Goal: Information Seeking & Learning: Find specific page/section

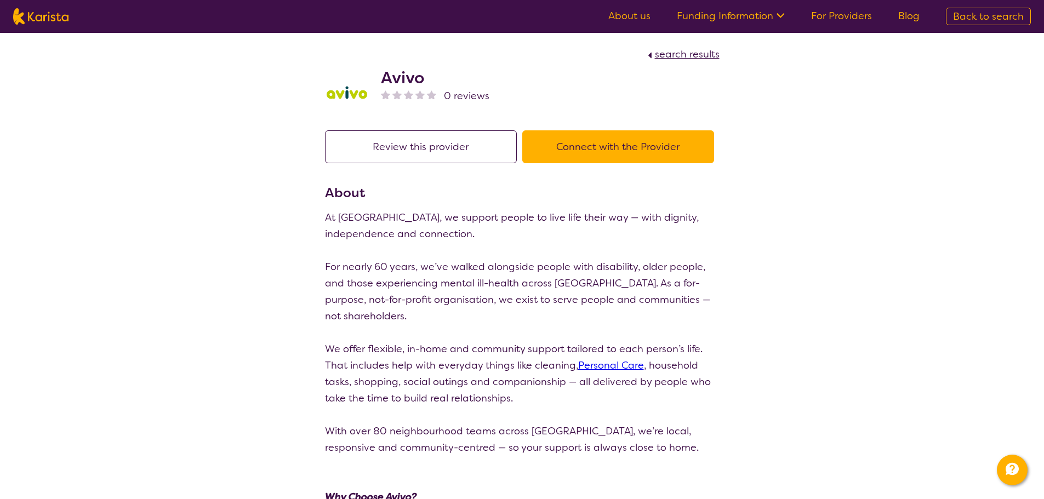
scroll to position [274, 0]
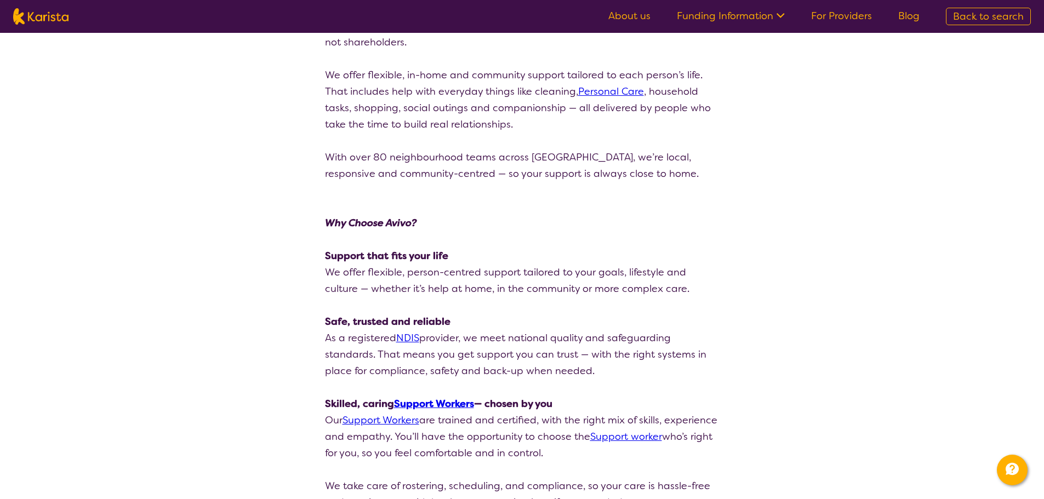
click at [36, 13] on img at bounding box center [40, 16] width 55 height 16
select select "Counselling"
select select "AD"
select select "NDIS"
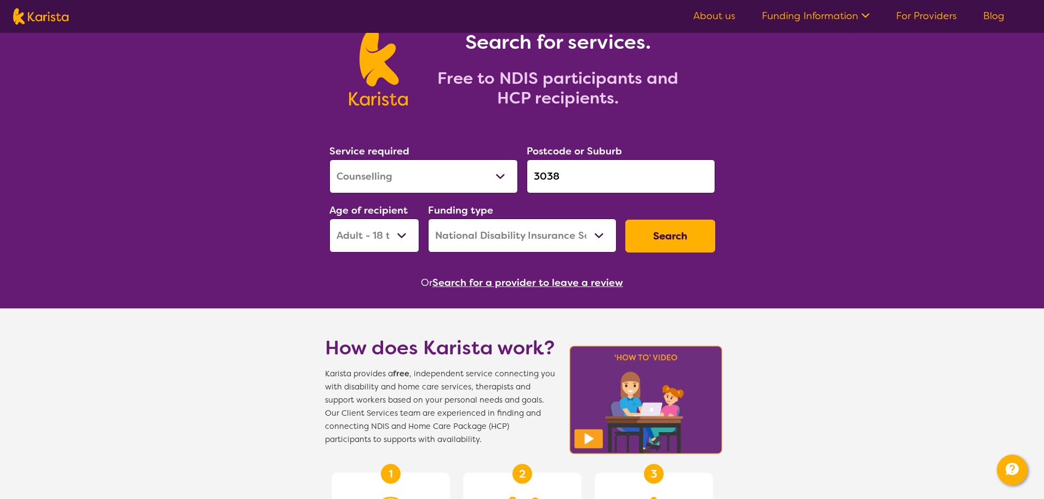
scroll to position [55, 0]
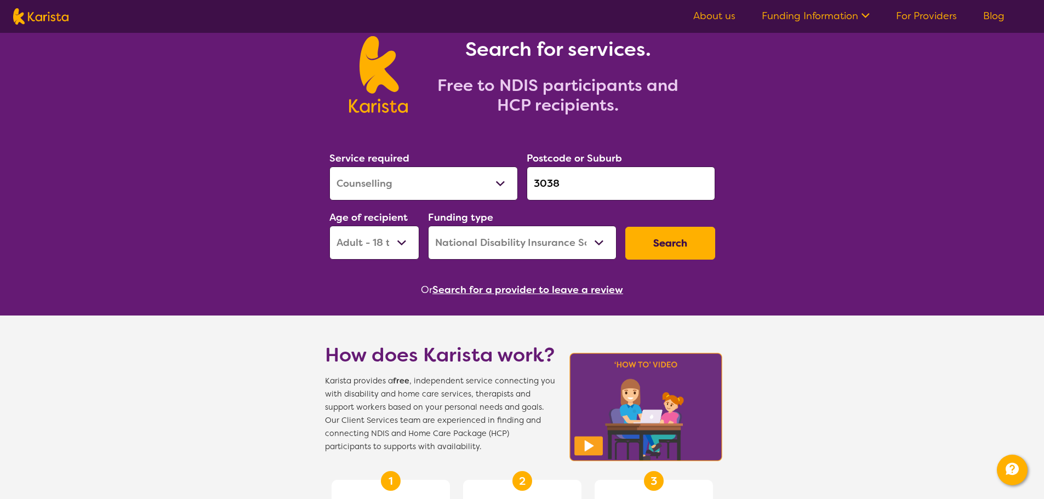
click at [475, 283] on button "Search for a provider to leave a review" at bounding box center [527, 290] width 191 height 16
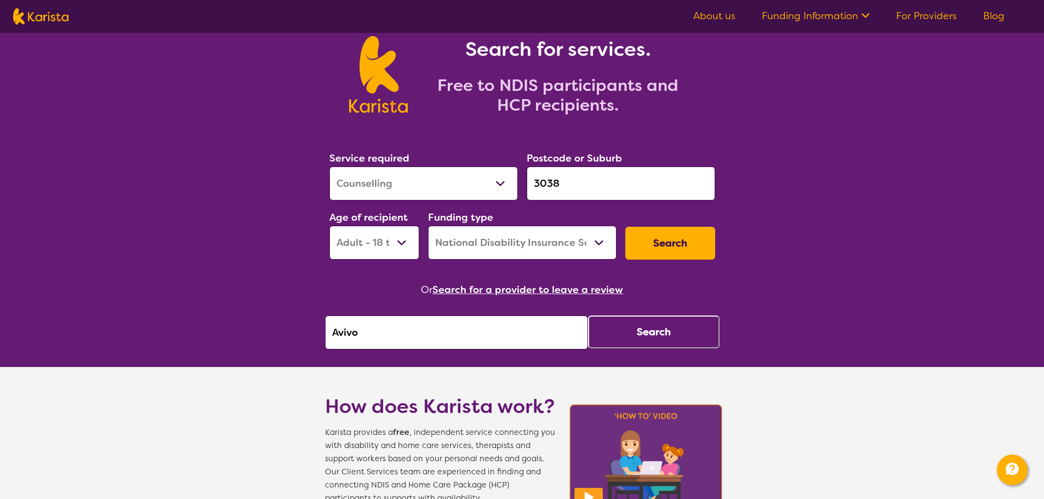
drag, startPoint x: 456, startPoint y: 340, endPoint x: 150, endPoint y: 347, distance: 305.9
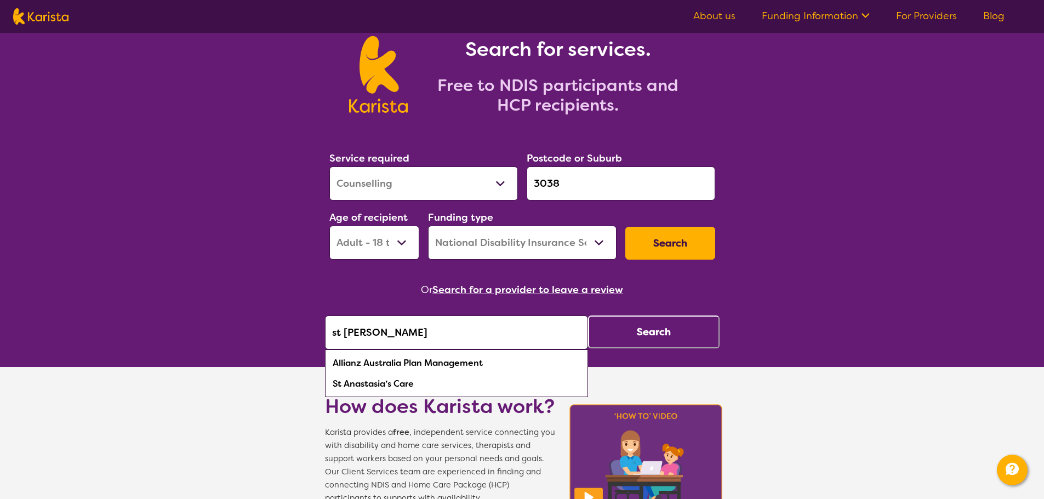
click at [405, 384] on div "St Anastasia’s Care" at bounding box center [456, 384] width 252 height 21
type input "St Anastasia’s Care"
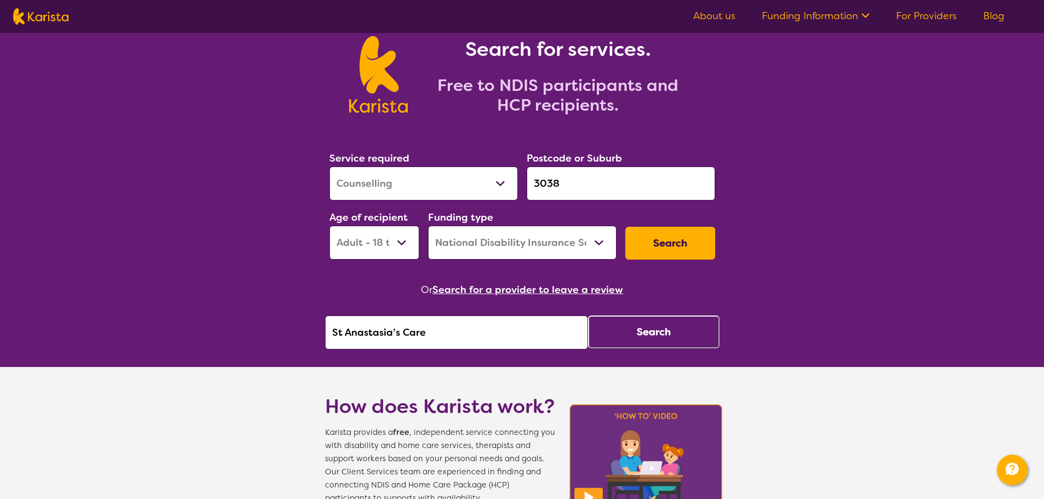
click at [706, 339] on button "Search" at bounding box center [654, 332] width 132 height 33
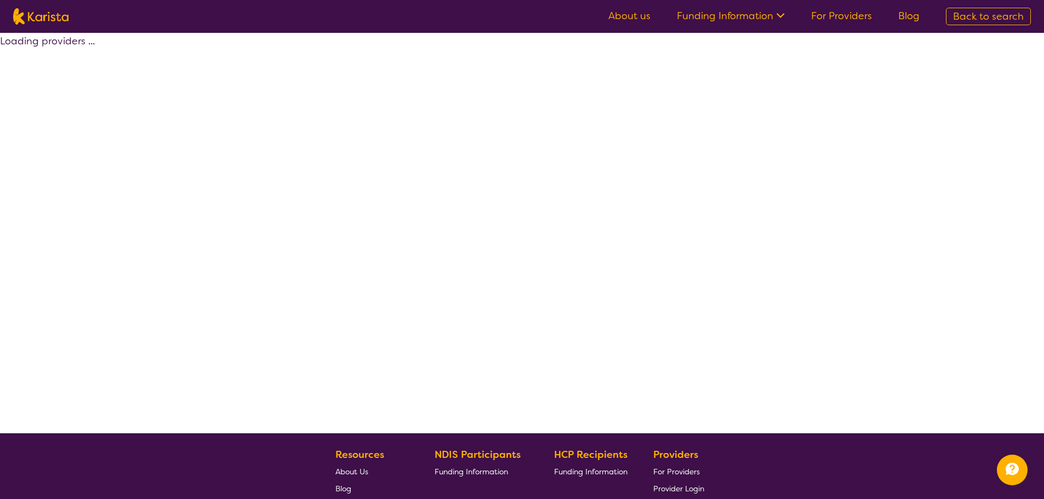
select select "by_score"
